Goal: Transaction & Acquisition: Download file/media

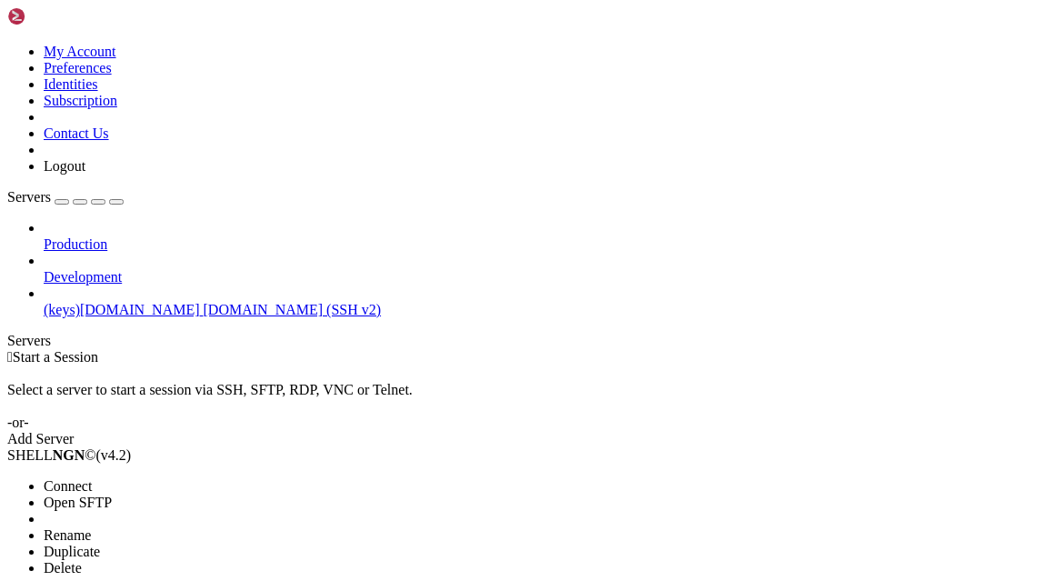
click at [112, 495] on span "Open SFTP" at bounding box center [78, 502] width 68 height 15
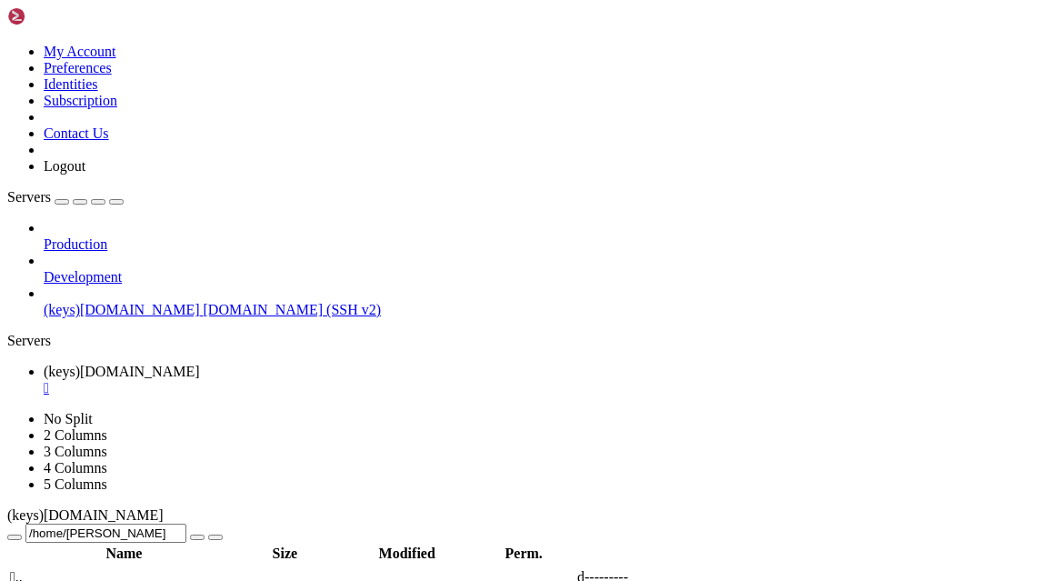
scroll to position [455, 0]
click at [204, 454] on td " DOCUMENTOS" at bounding box center [106, 463] width 195 height 18
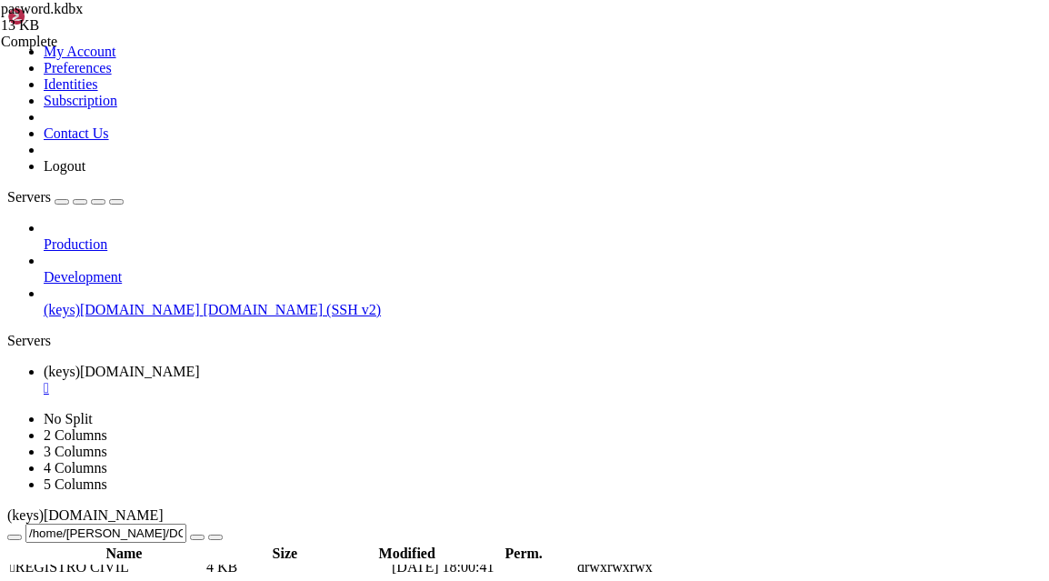
scroll to position [818, 0]
click at [204, 558] on td " REGISTRO CIVIL" at bounding box center [106, 567] width 195 height 18
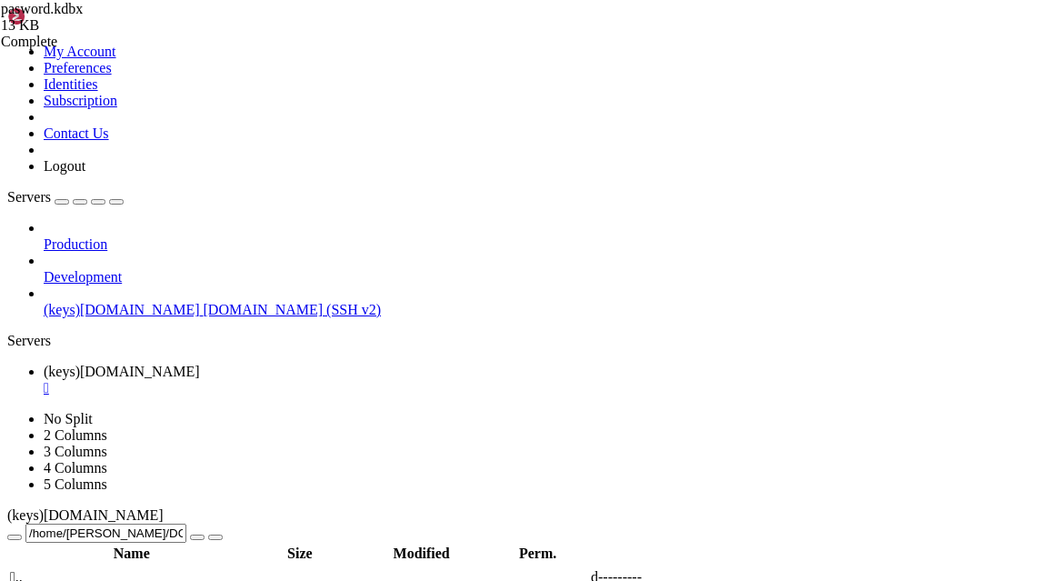
scroll to position [0, 0]
type input "/home/[PERSON_NAME]/DOCUMENTOS/REGISTRO CIVIL/ETAT CIVIL FRANÇAIS"
